Goal: Transaction & Acquisition: Book appointment/travel/reservation

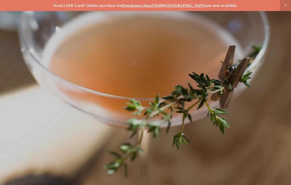
scroll to position [-5, 0]
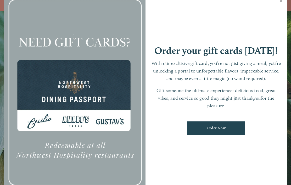
click at [288, 6] on div at bounding box center [145, 92] width 291 height 185
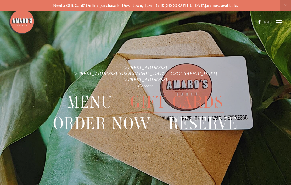
click at [281, 7] on span "Close Announcement" at bounding box center [285, 5] width 11 height 11
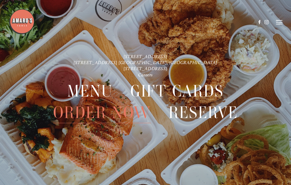
click at [279, 20] on line at bounding box center [279, 20] width 6 height 0
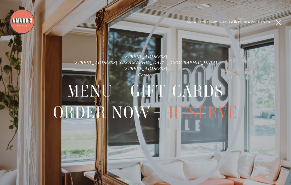
click at [278, 24] on icon at bounding box center [278, 22] width 5 height 5
click at [206, 115] on span "Reserve" at bounding box center [202, 112] width 69 height 21
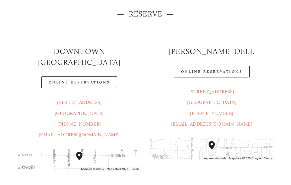
scroll to position [52, 0]
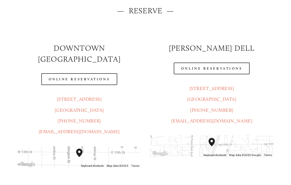
click at [227, 70] on link "Online Reservations" at bounding box center [212, 69] width 76 height 12
